Goal: Information Seeking & Learning: Learn about a topic

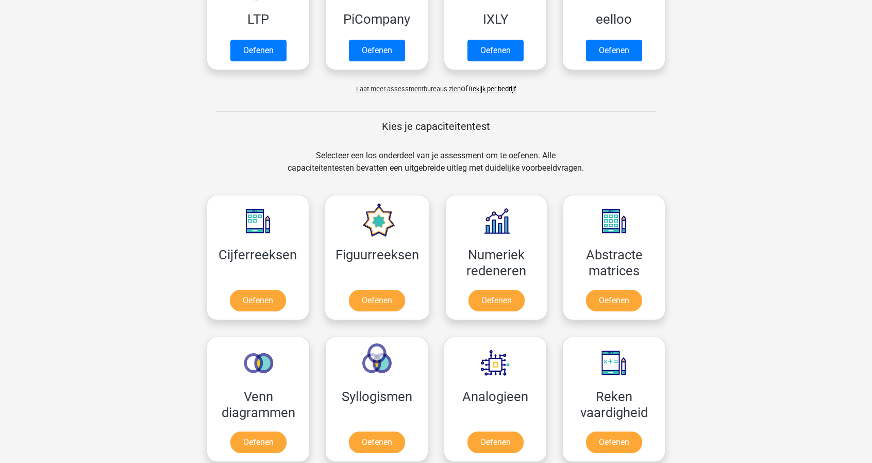
scroll to position [268, 0]
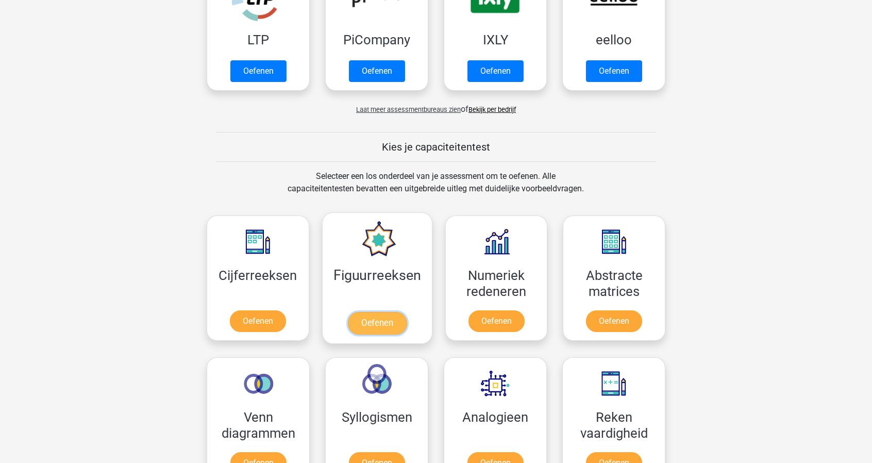
click at [383, 326] on link "Oefenen" at bounding box center [377, 323] width 59 height 23
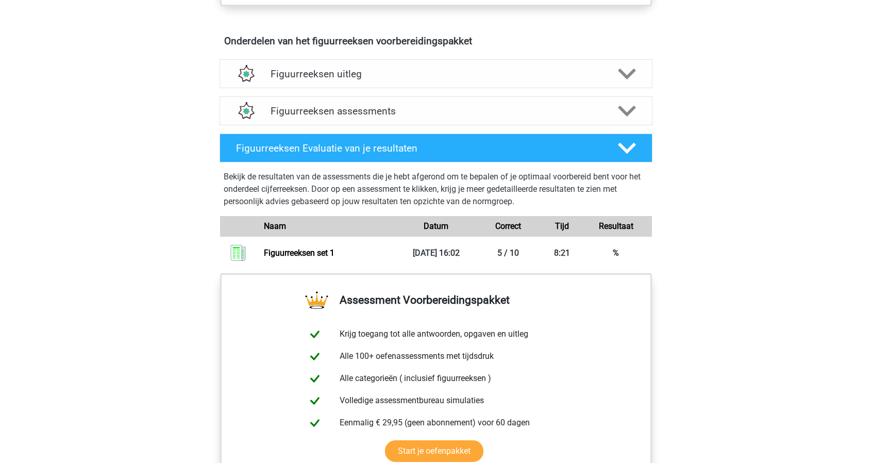
scroll to position [598, 0]
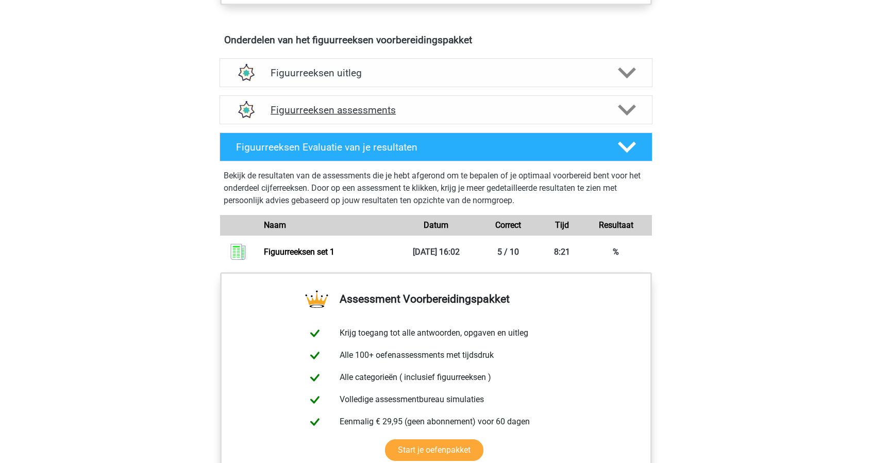
click at [336, 116] on div "Figuurreeksen assessments" at bounding box center [436, 109] width 433 height 29
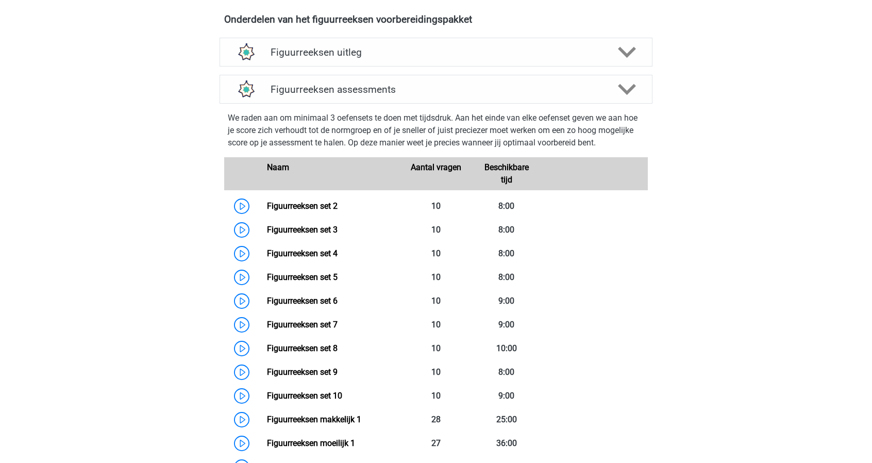
scroll to position [639, 0]
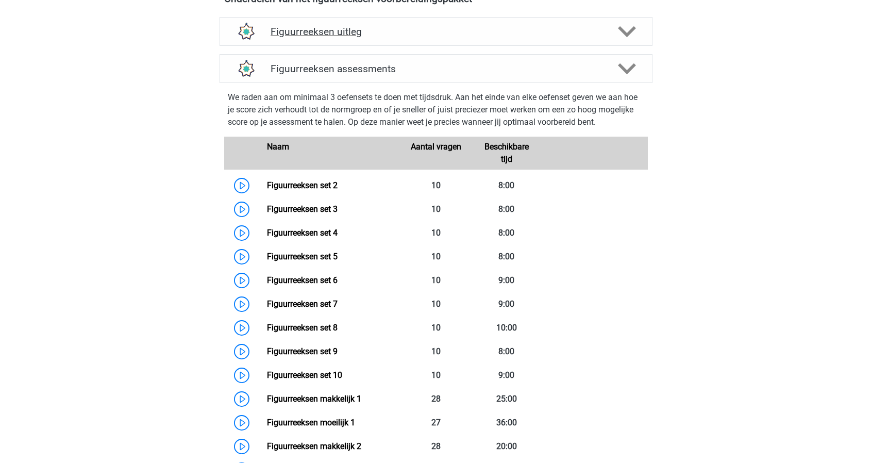
click at [386, 26] on h4 "Figuurreeksen uitleg" at bounding box center [436, 32] width 331 height 12
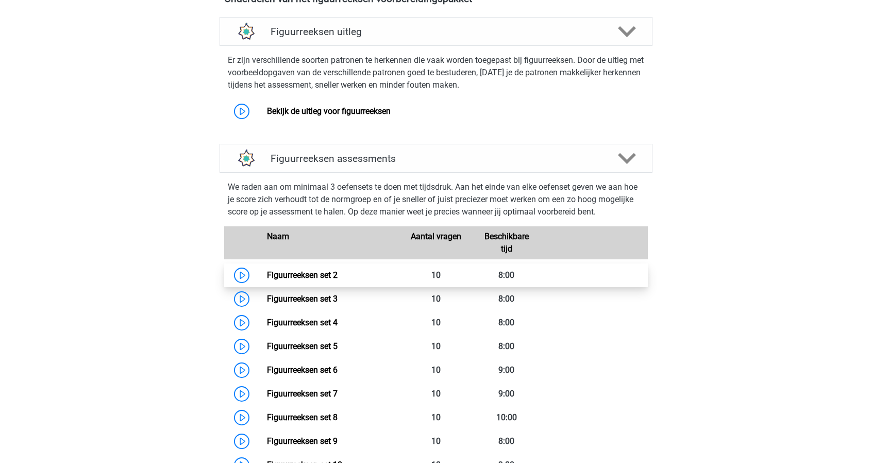
click at [267, 274] on link "Figuurreeksen set 2" at bounding box center [302, 275] width 71 height 10
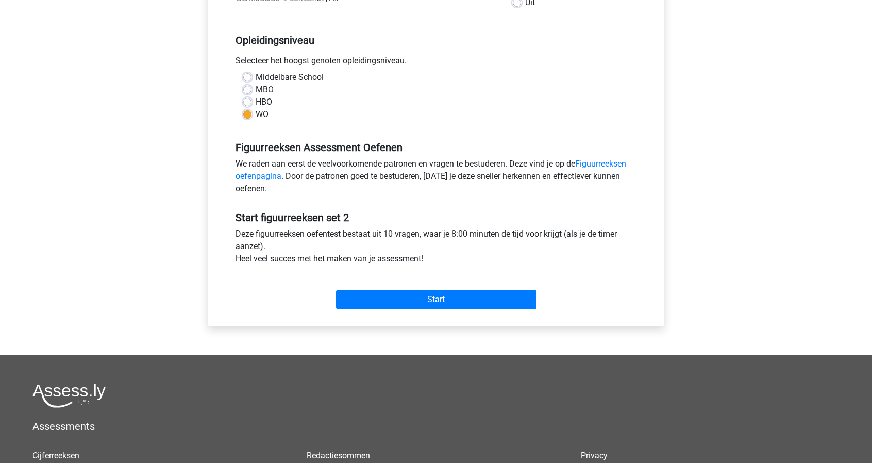
scroll to position [206, 0]
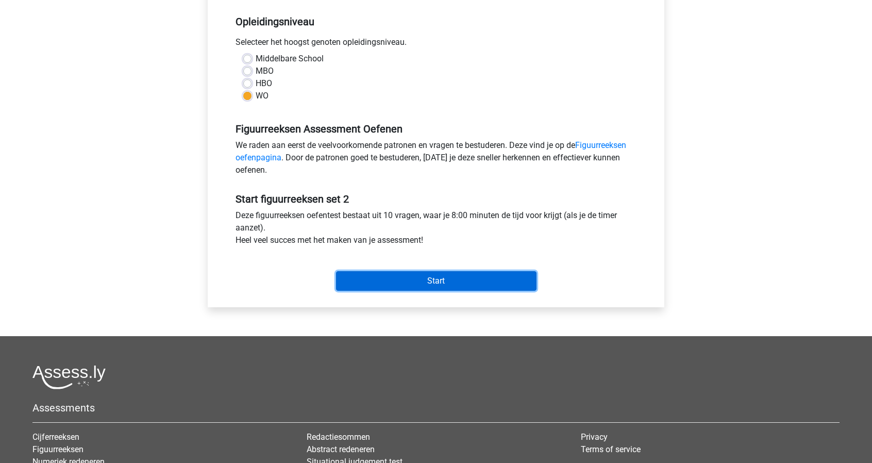
click at [385, 273] on input "Start" at bounding box center [436, 281] width 201 height 20
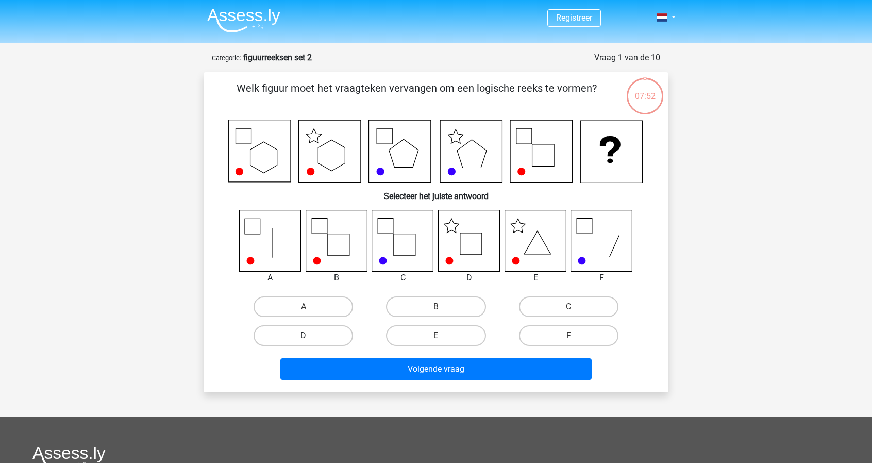
click at [290, 335] on label "D" at bounding box center [304, 335] width 100 height 21
click at [304, 336] on input "D" at bounding box center [307, 339] width 7 height 7
radio input "true"
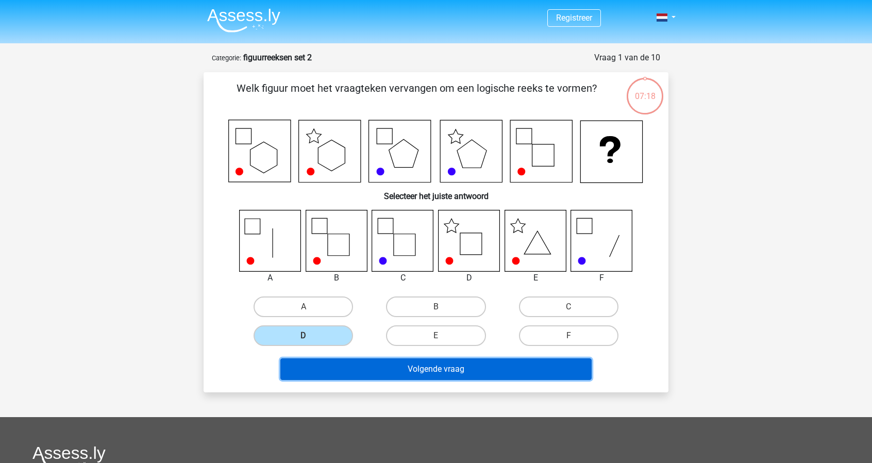
click at [493, 371] on button "Volgende vraag" at bounding box center [437, 369] width 312 height 22
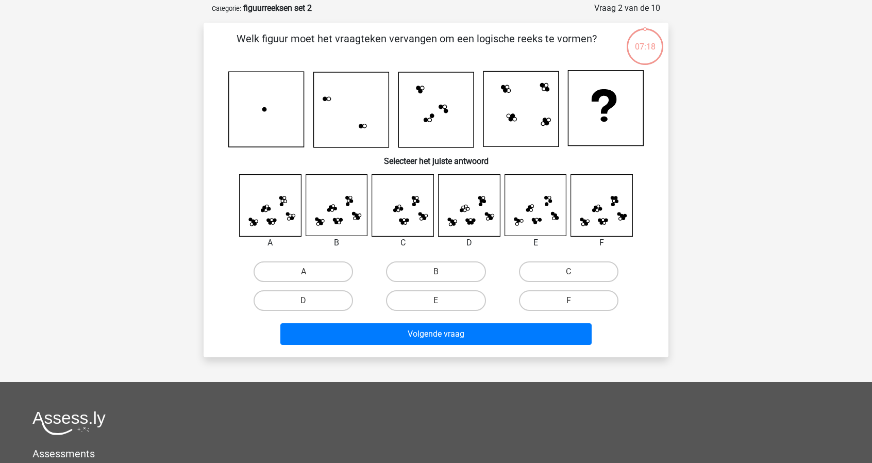
scroll to position [52, 0]
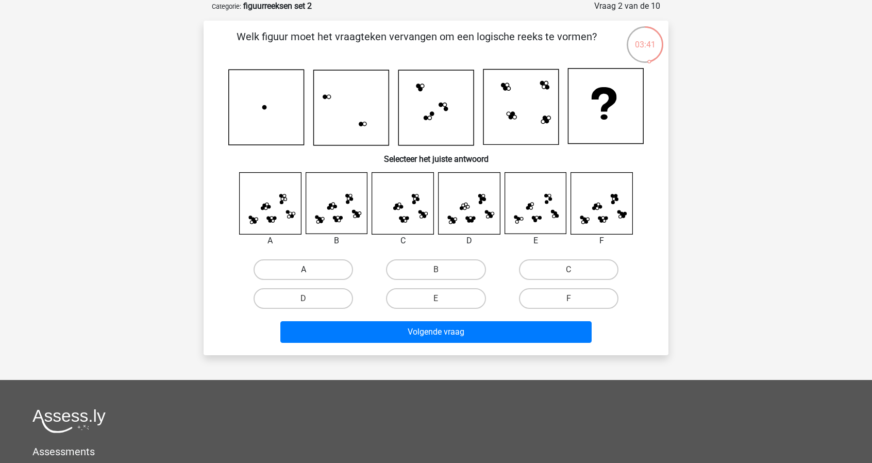
click at [296, 267] on label "A" at bounding box center [304, 269] width 100 height 21
click at [304, 270] on input "A" at bounding box center [307, 273] width 7 height 7
radio input "true"
click at [423, 342] on div "Volgende vraag" at bounding box center [436, 334] width 398 height 26
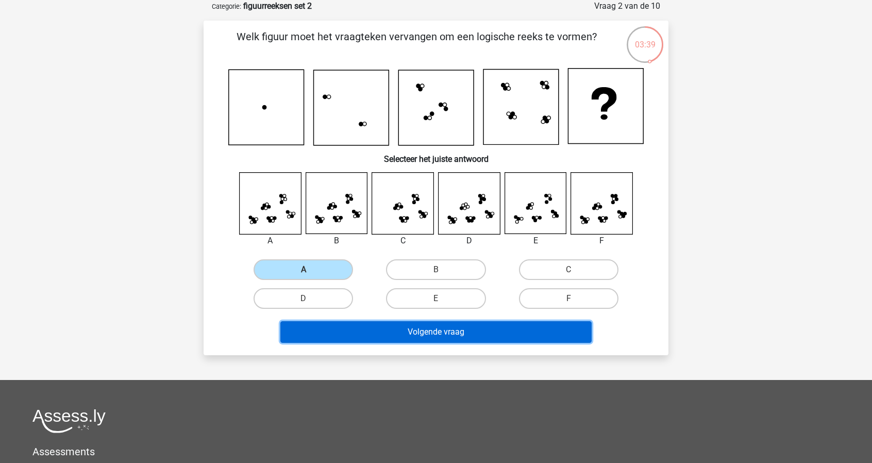
click at [420, 332] on button "Volgende vraag" at bounding box center [437, 332] width 312 height 22
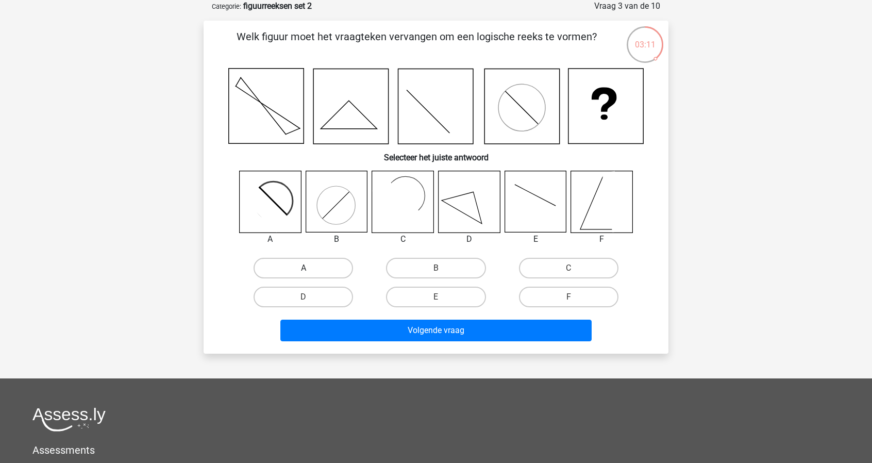
click at [320, 270] on label "A" at bounding box center [304, 268] width 100 height 21
click at [310, 270] on input "A" at bounding box center [307, 271] width 7 height 7
radio input "true"
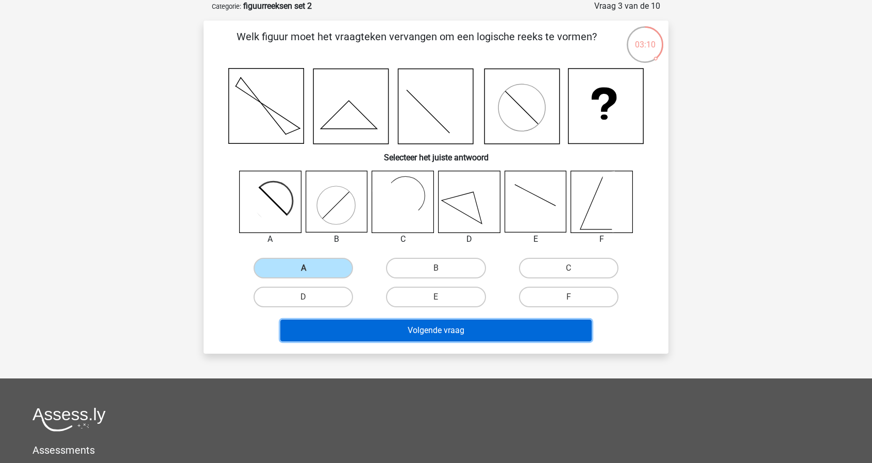
click at [431, 327] on button "Volgende vraag" at bounding box center [437, 331] width 312 height 22
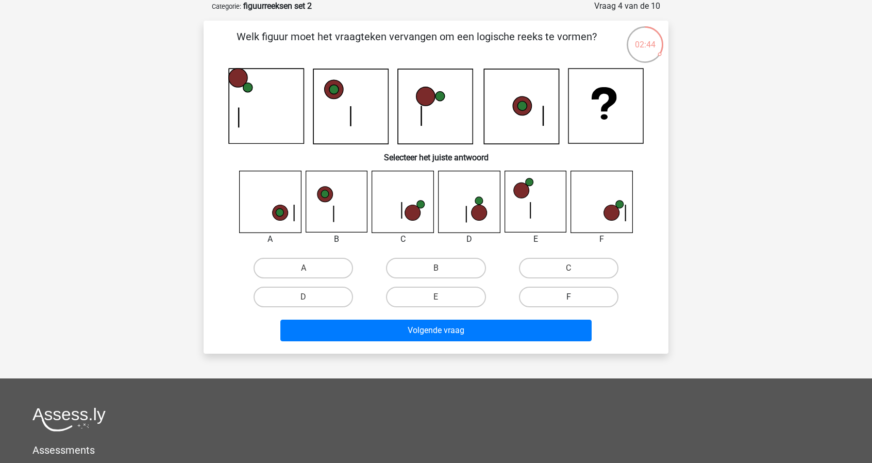
click at [568, 297] on label "F" at bounding box center [569, 297] width 100 height 21
click at [569, 297] on input "F" at bounding box center [572, 300] width 7 height 7
radio input "true"
click at [470, 341] on div "Volgende vraag" at bounding box center [436, 333] width 398 height 26
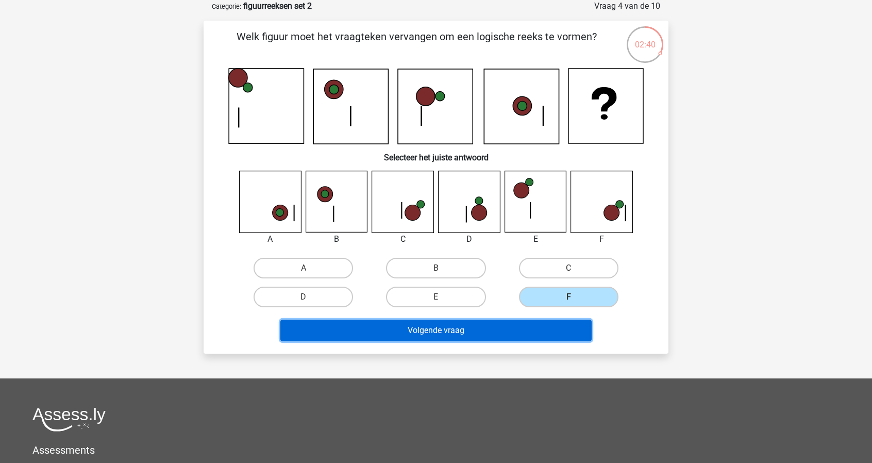
click at [473, 332] on button "Volgende vraag" at bounding box center [437, 331] width 312 height 22
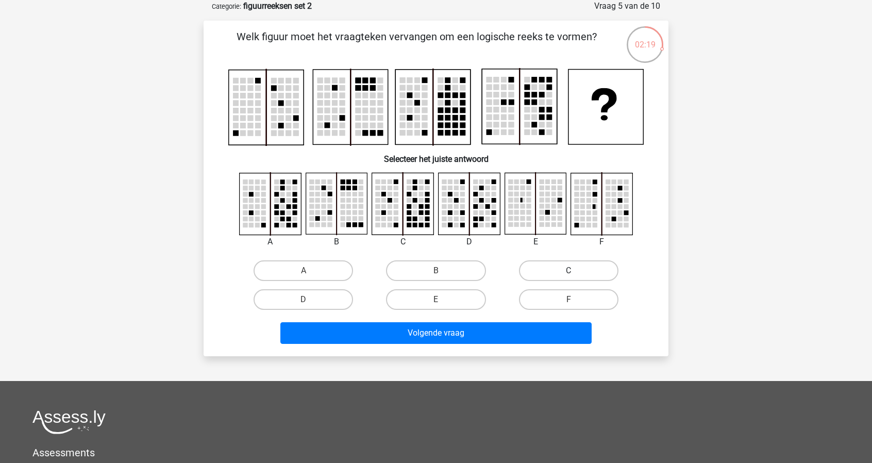
click at [535, 269] on label "C" at bounding box center [569, 270] width 100 height 21
click at [569, 271] on input "C" at bounding box center [572, 274] width 7 height 7
radio input "true"
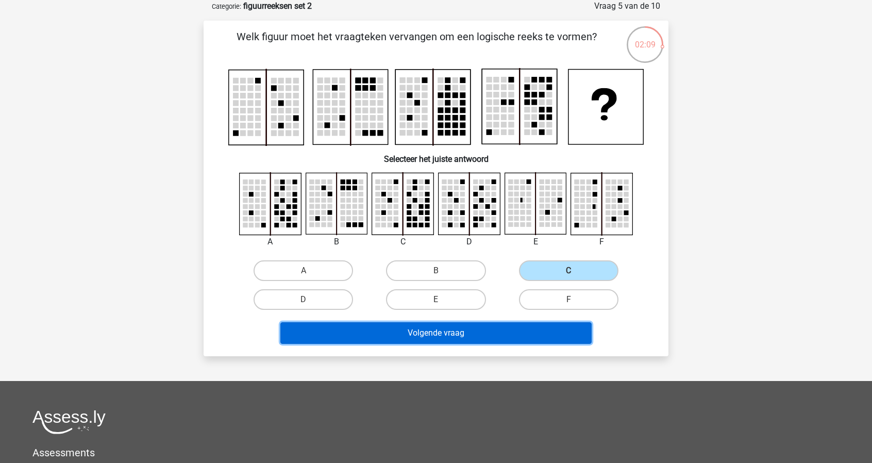
click at [488, 336] on button "Volgende vraag" at bounding box center [437, 333] width 312 height 22
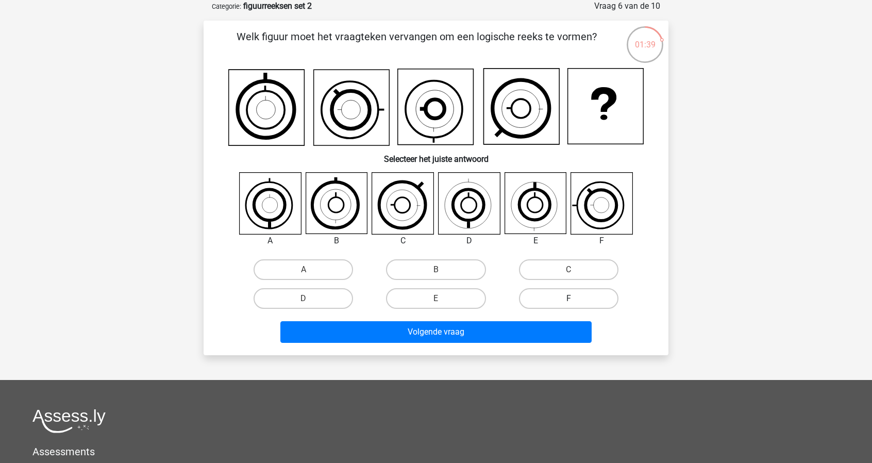
click at [571, 298] on label "F" at bounding box center [569, 298] width 100 height 21
click at [571, 299] on input "F" at bounding box center [572, 302] width 7 height 7
radio input "true"
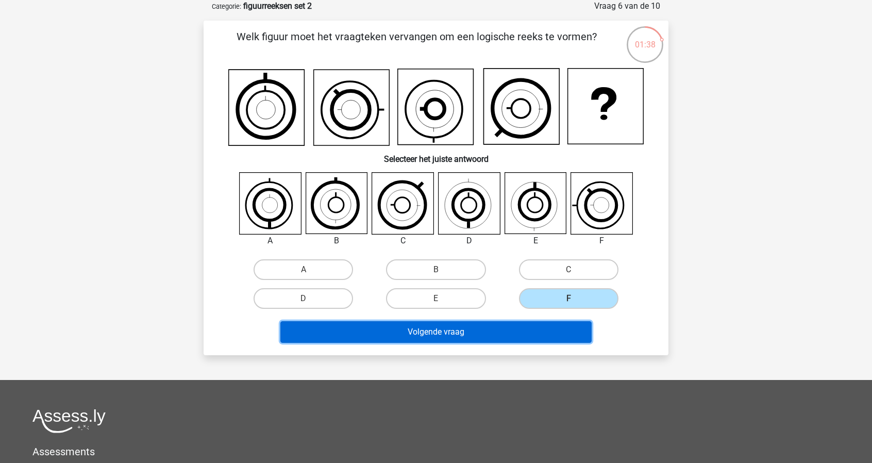
click at [511, 331] on button "Volgende vraag" at bounding box center [437, 332] width 312 height 22
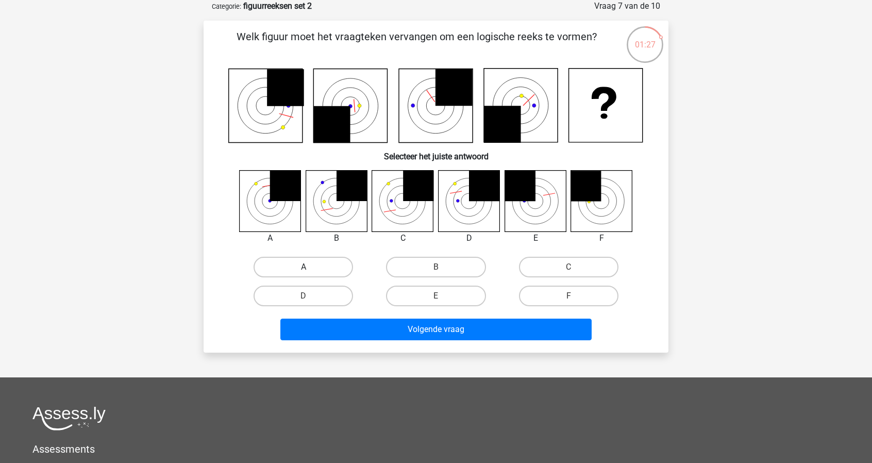
click at [328, 264] on label "A" at bounding box center [304, 267] width 100 height 21
click at [310, 267] on input "A" at bounding box center [307, 270] width 7 height 7
radio input "true"
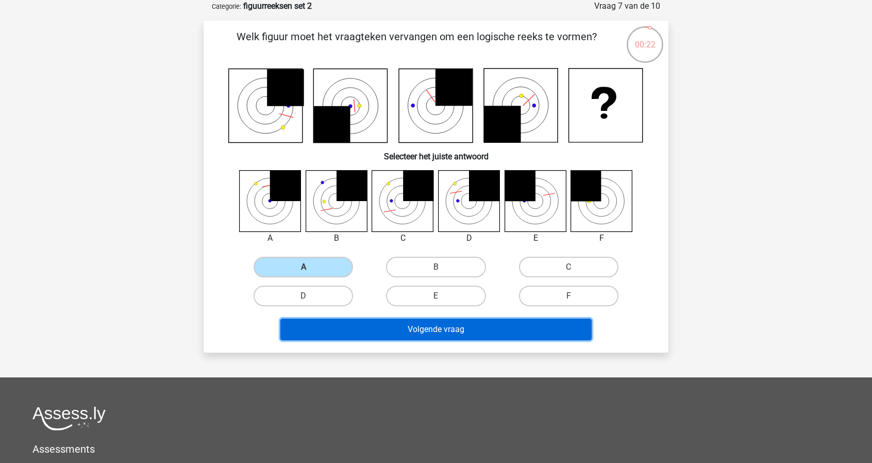
click at [509, 338] on button "Volgende vraag" at bounding box center [437, 330] width 312 height 22
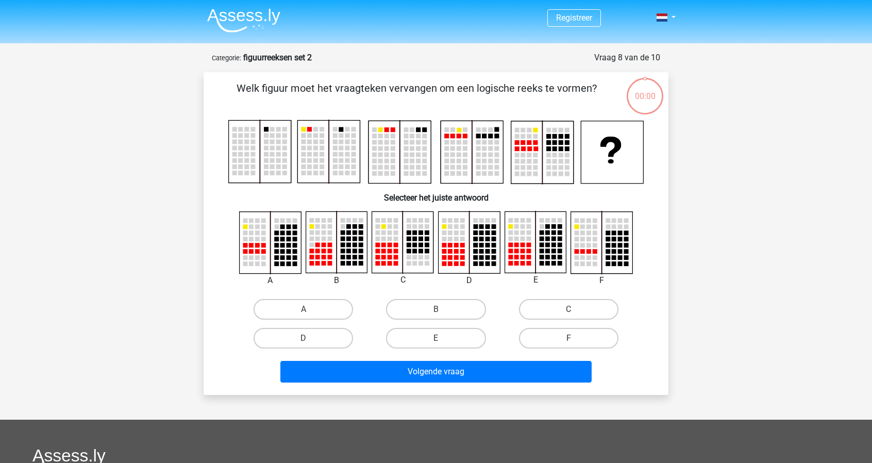
scroll to position [52, 0]
